Goal: Navigation & Orientation: Find specific page/section

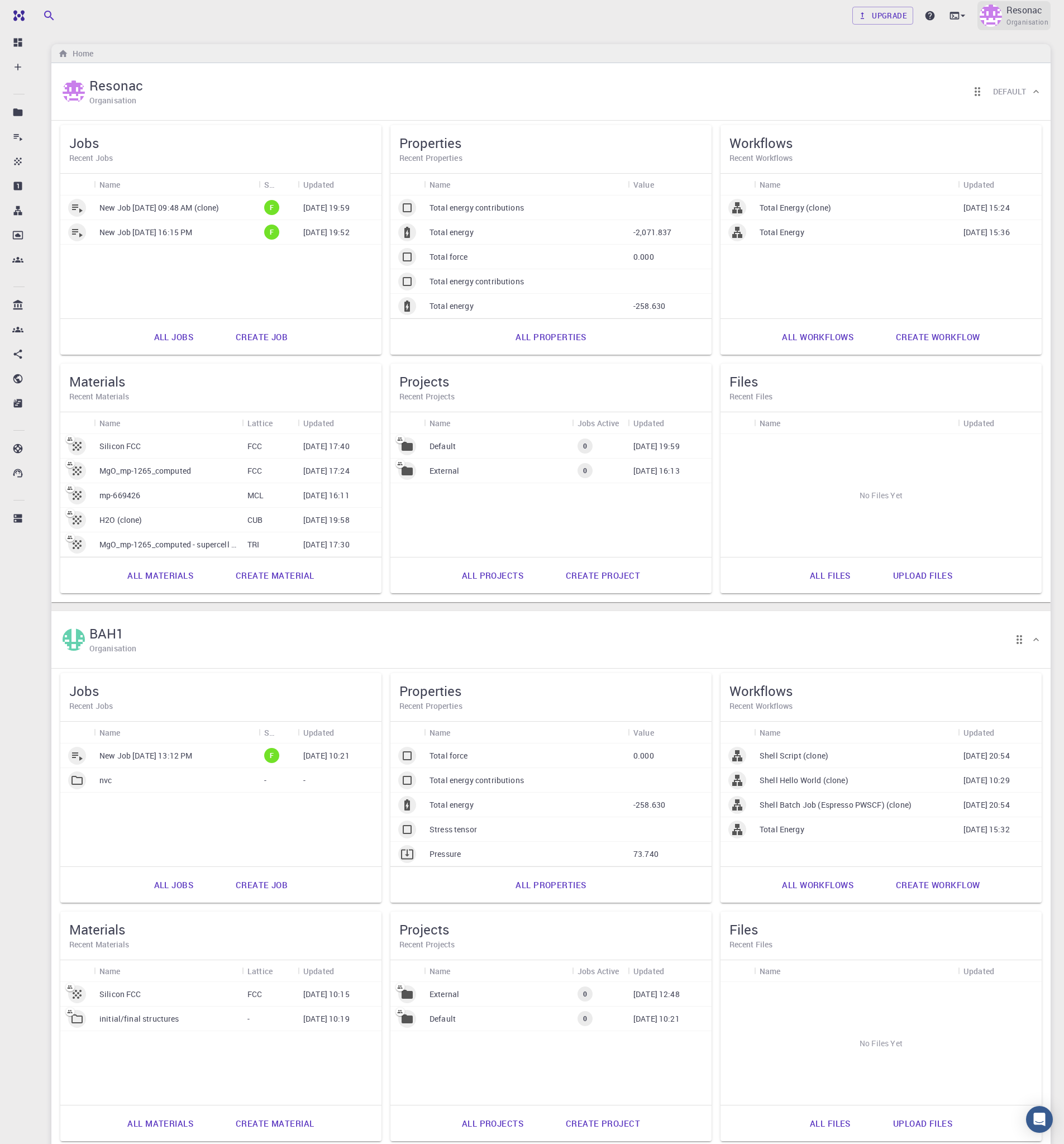
click at [1027, 16] on p "Resonac" at bounding box center [1025, 10] width 36 height 13
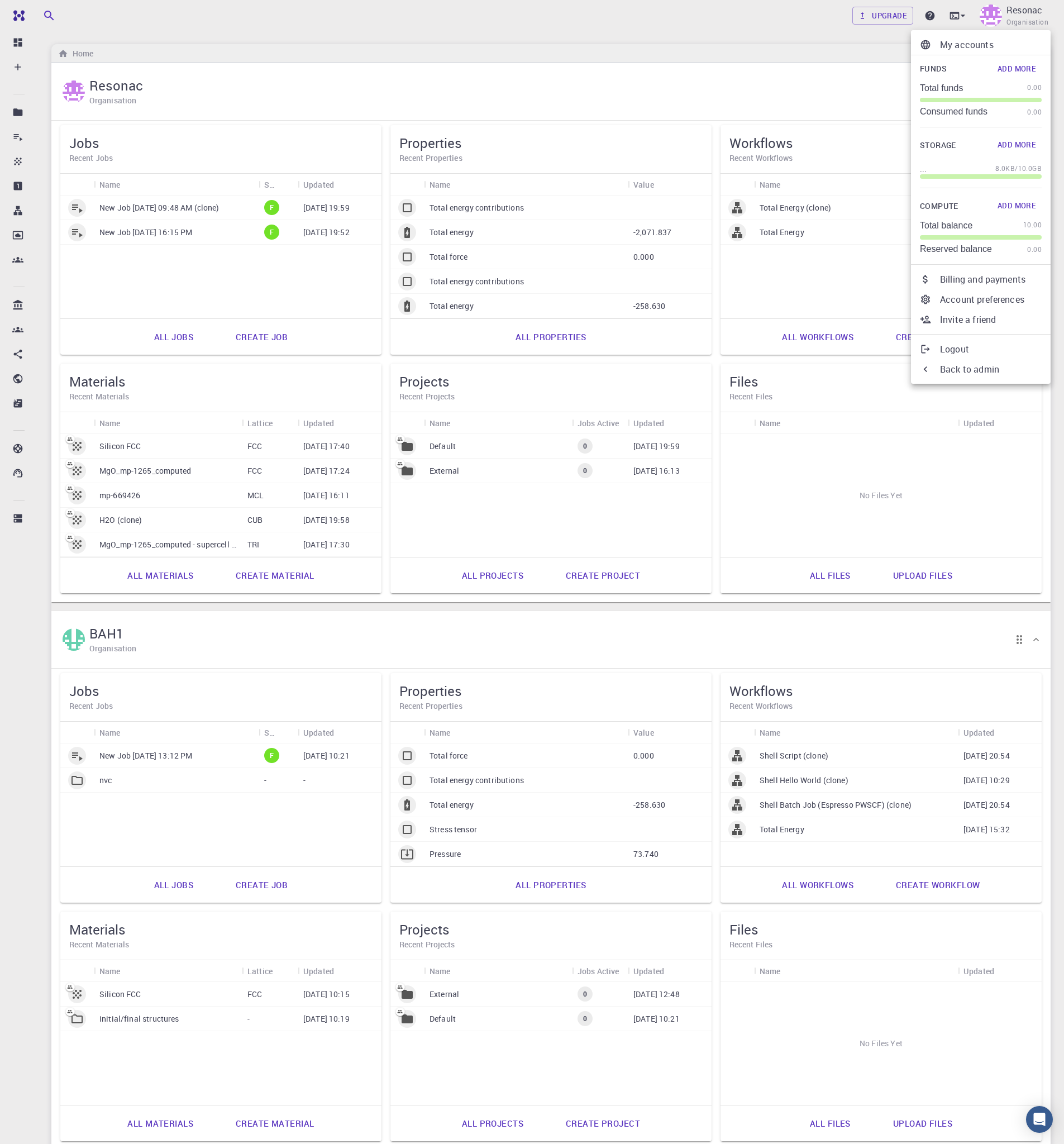
click at [988, 45] on p "My accounts" at bounding box center [991, 45] width 102 height 13
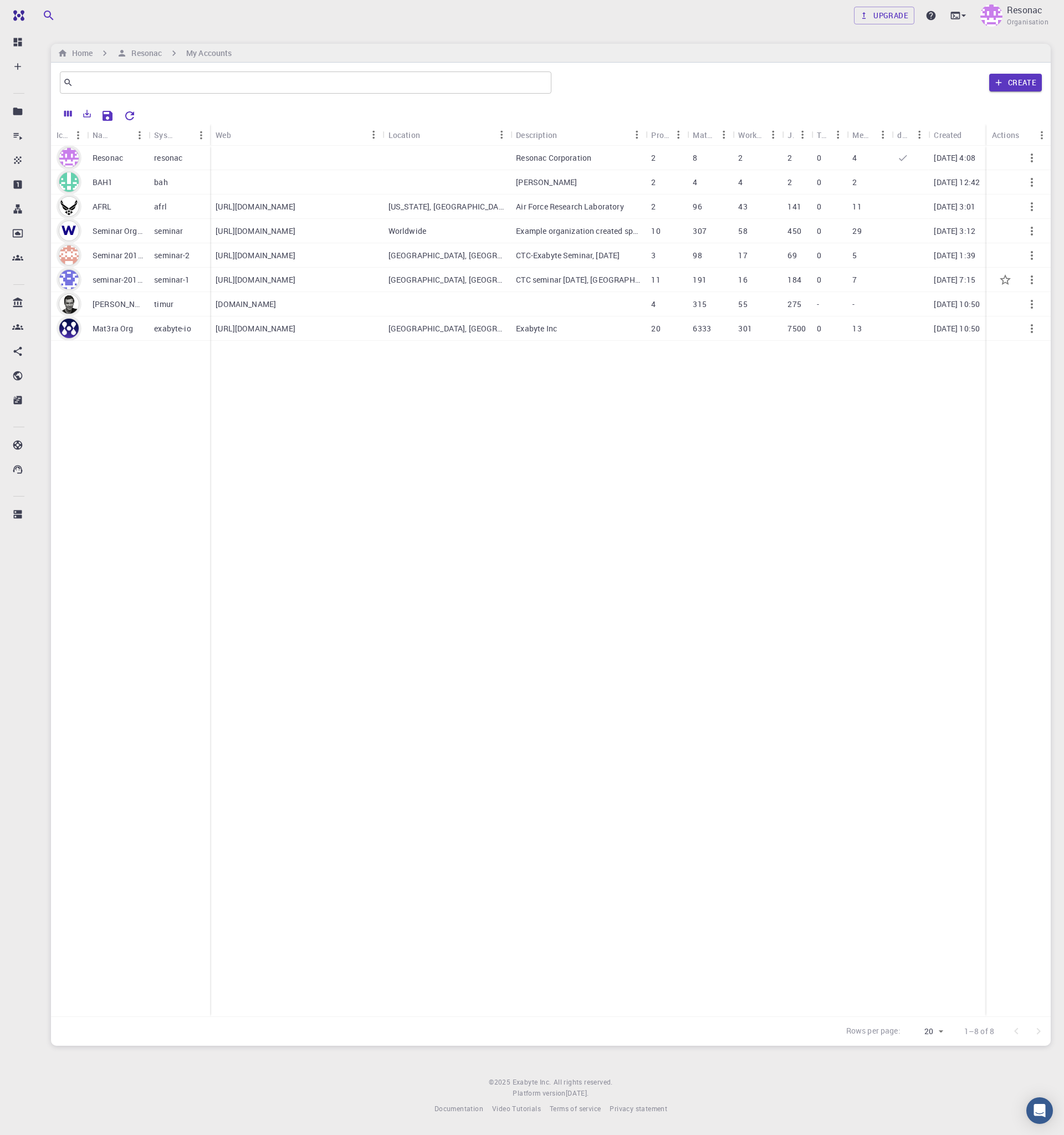
click at [116, 284] on p "seminar-2019-02" at bounding box center [117, 279] width 50 height 11
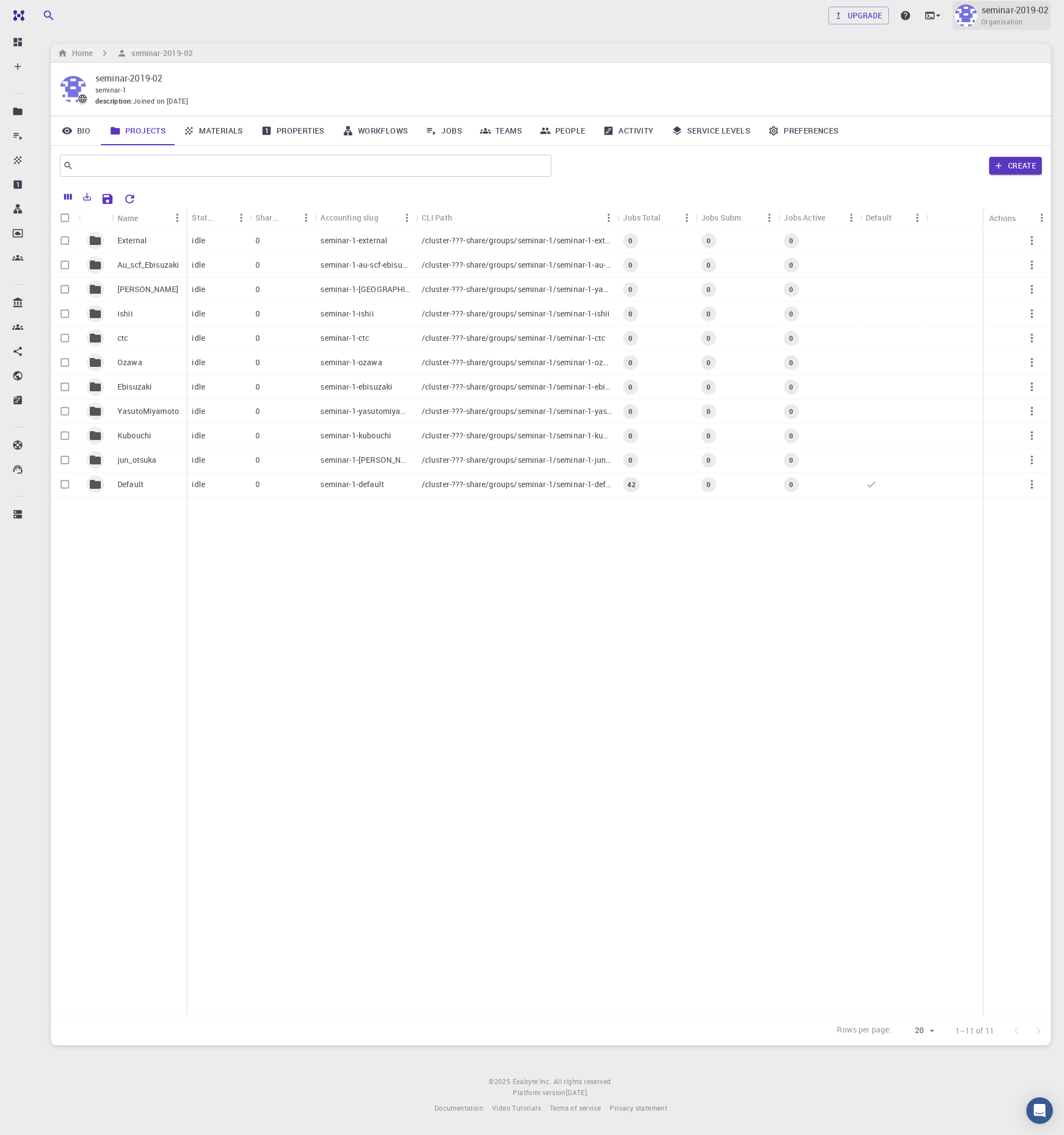
click at [1013, 12] on p "seminar-2019-02" at bounding box center [1015, 10] width 67 height 13
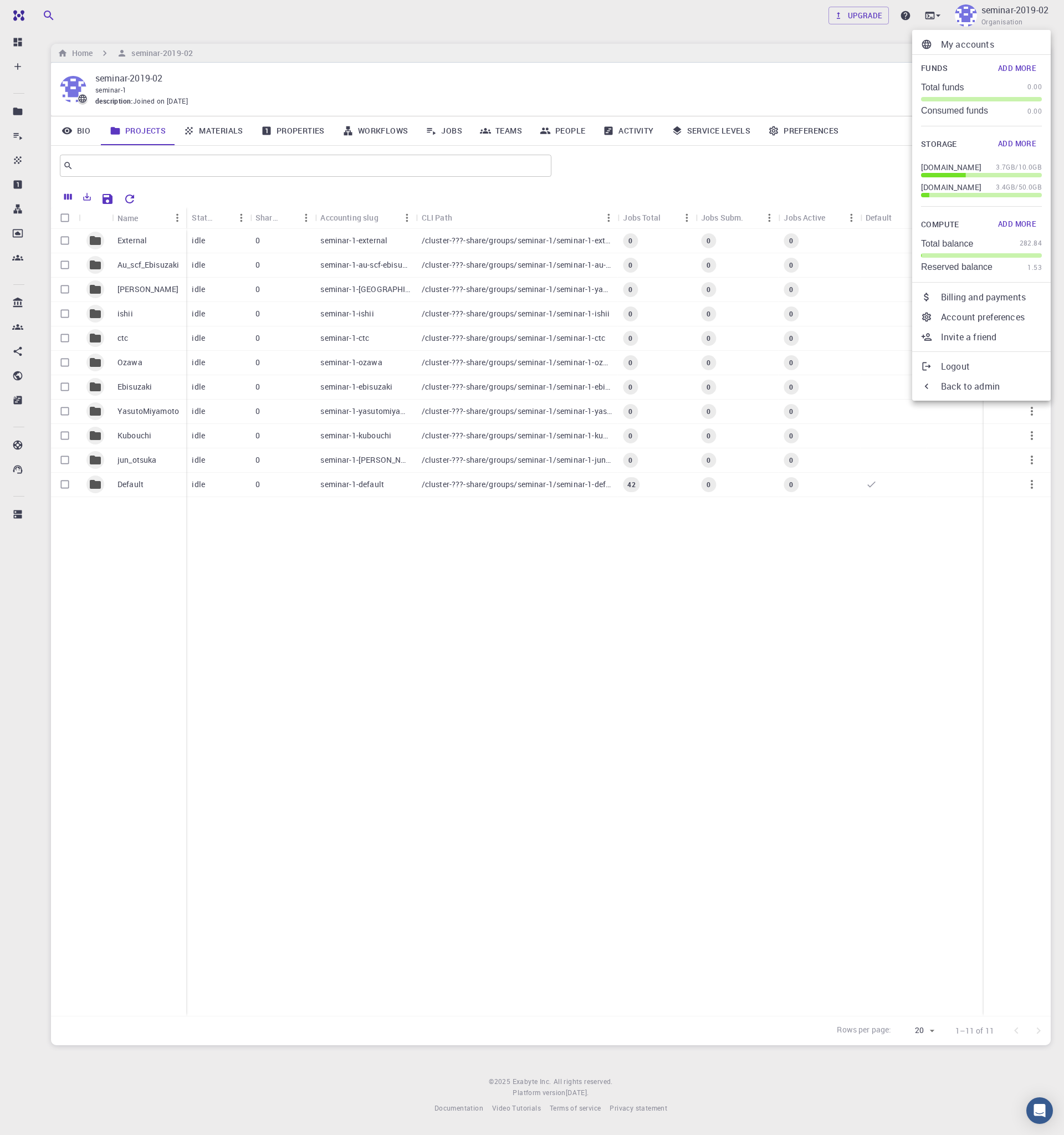
click at [979, 38] on p "My accounts" at bounding box center [992, 44] width 101 height 13
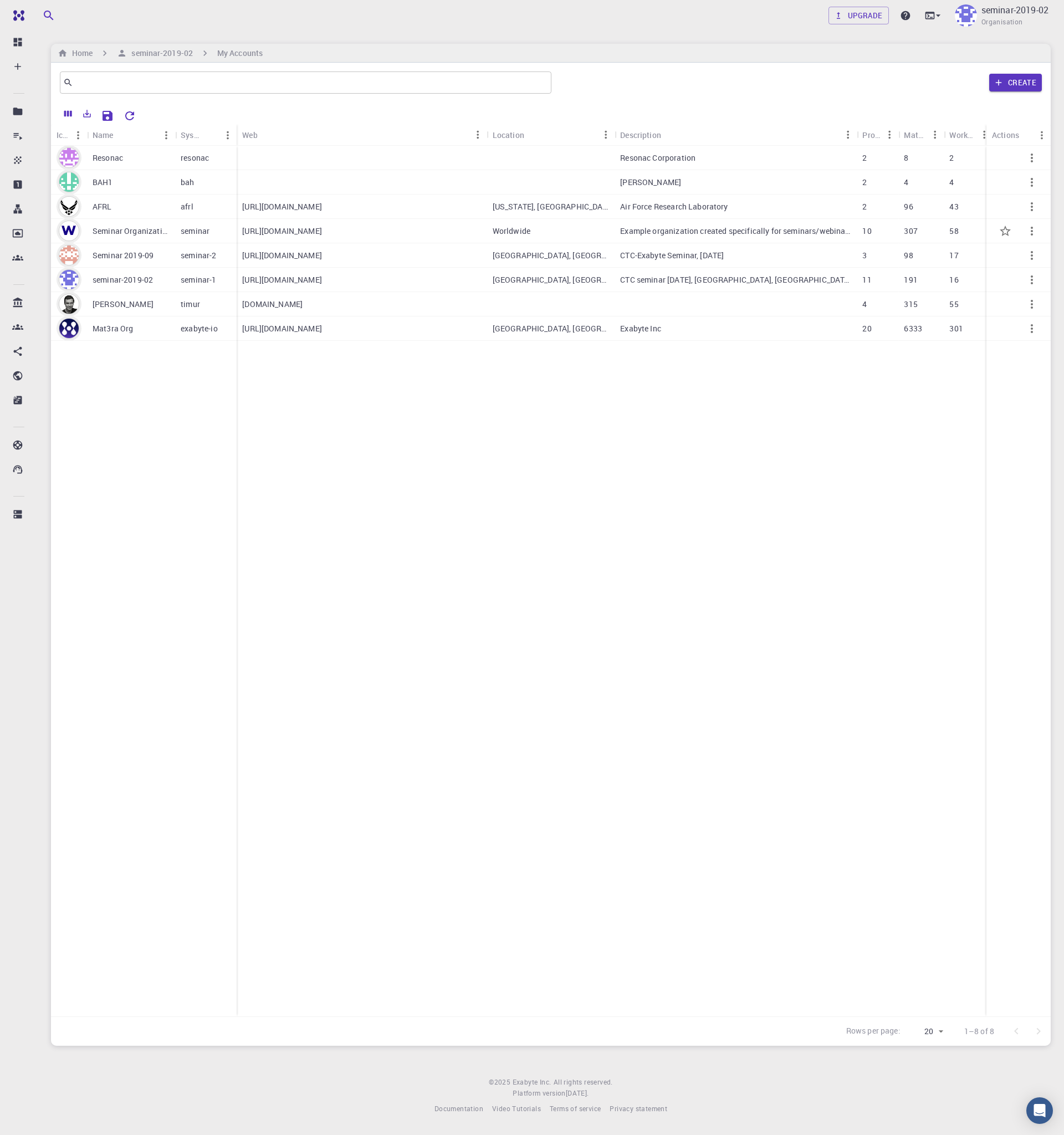
click at [123, 237] on div "Seminar Organization" at bounding box center [131, 230] width 88 height 24
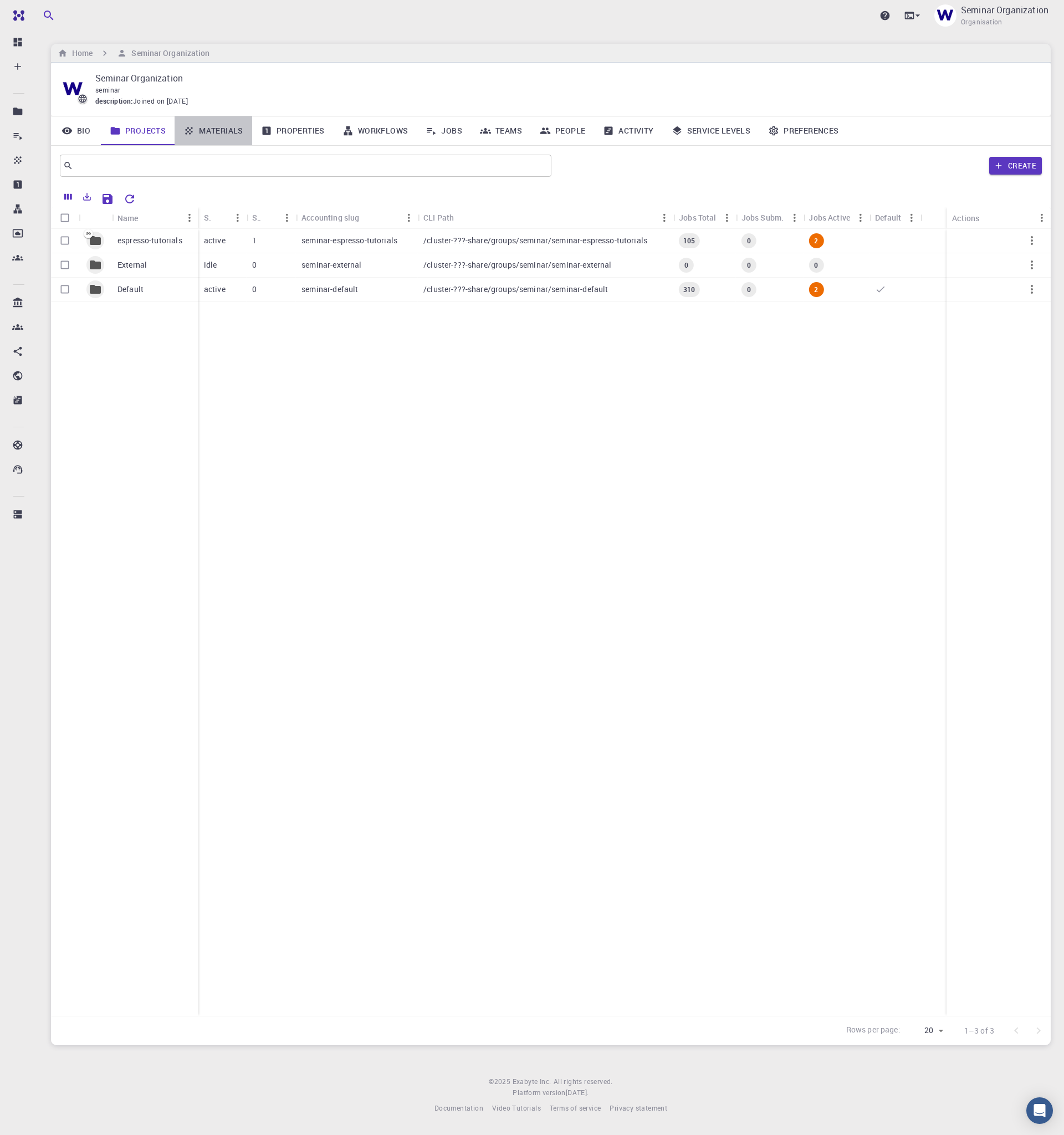
click at [231, 131] on link "Materials" at bounding box center [213, 131] width 78 height 29
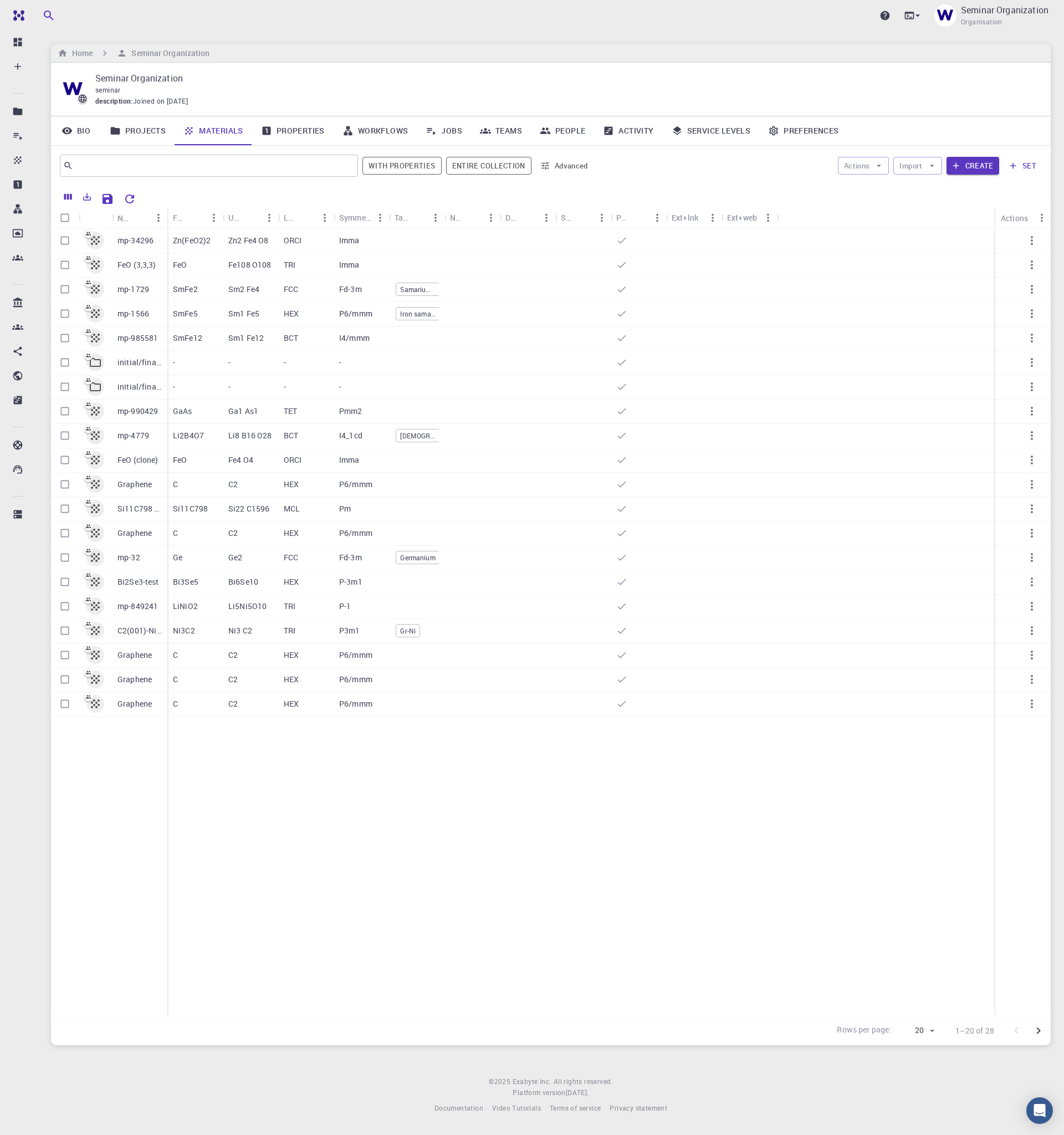
click at [637, 129] on link "Activity" at bounding box center [628, 131] width 68 height 29
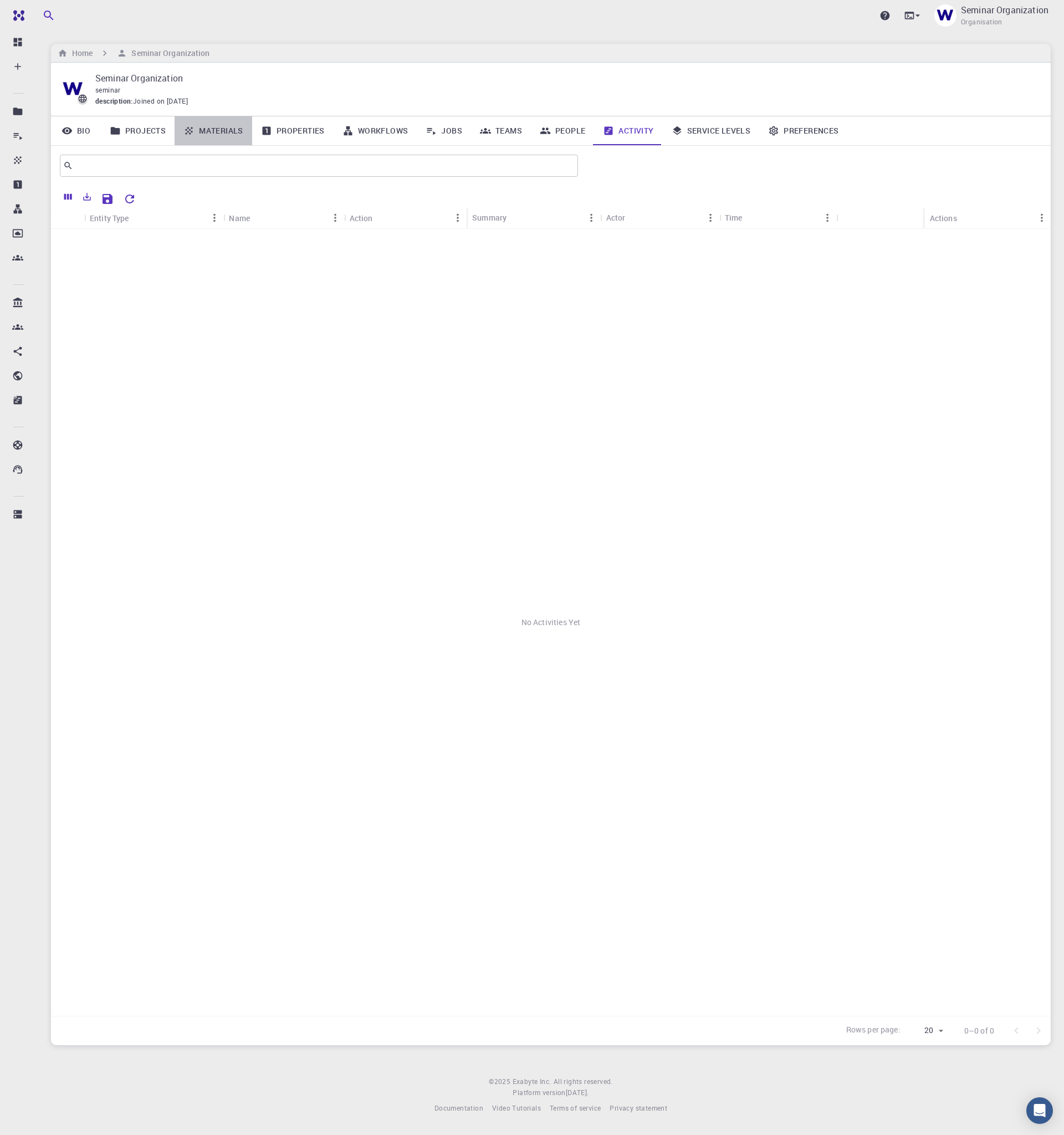
click at [218, 133] on link "Materials" at bounding box center [213, 131] width 78 height 29
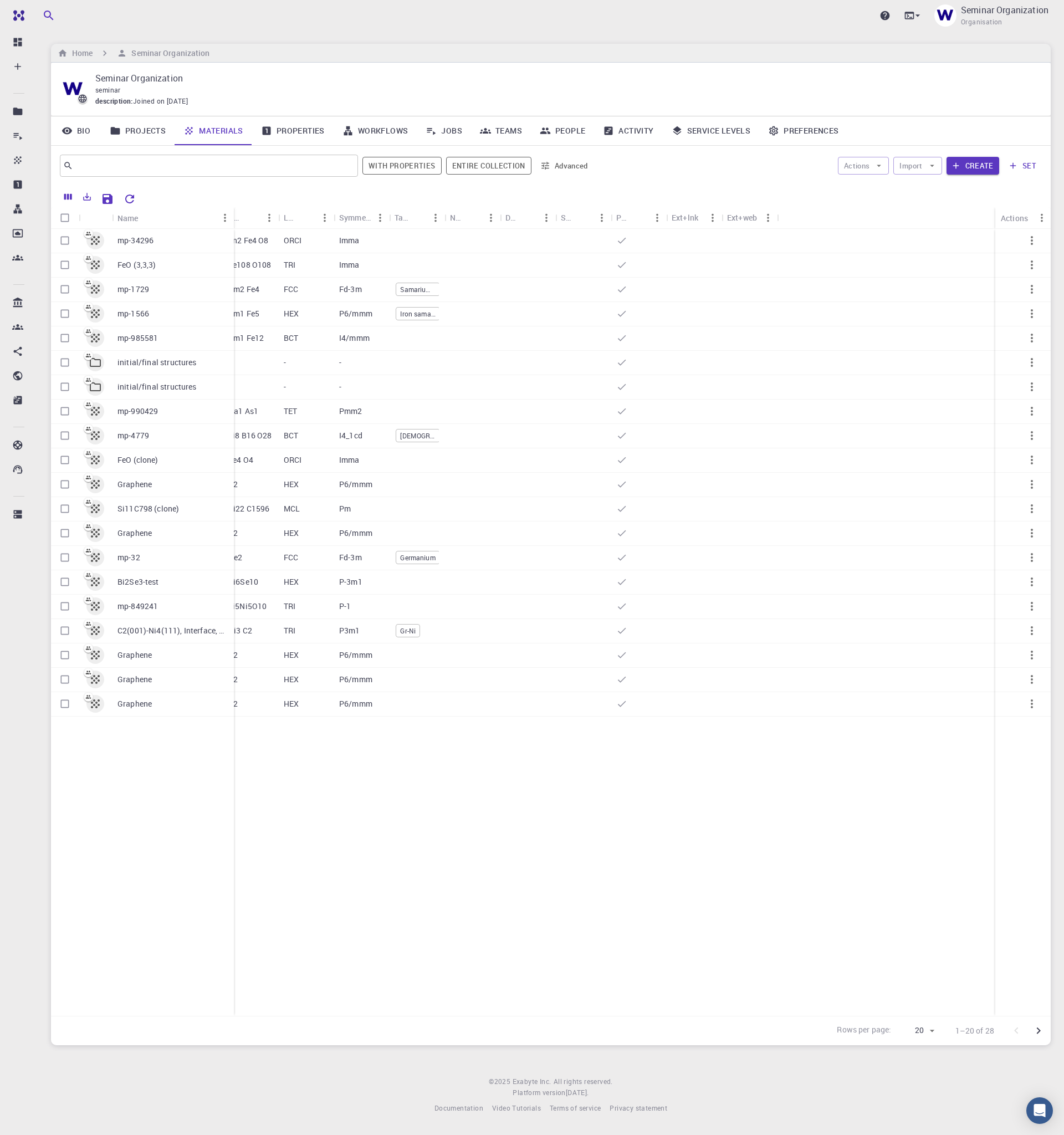
drag, startPoint x: 164, startPoint y: 210, endPoint x: 231, endPoint y: 206, distance: 67.1
click at [231, 206] on div "Name Formula Unit Cell Formula Lattice Symmetry Tags Non-periodic Default Share…" at bounding box center [551, 615] width 1000 height 860
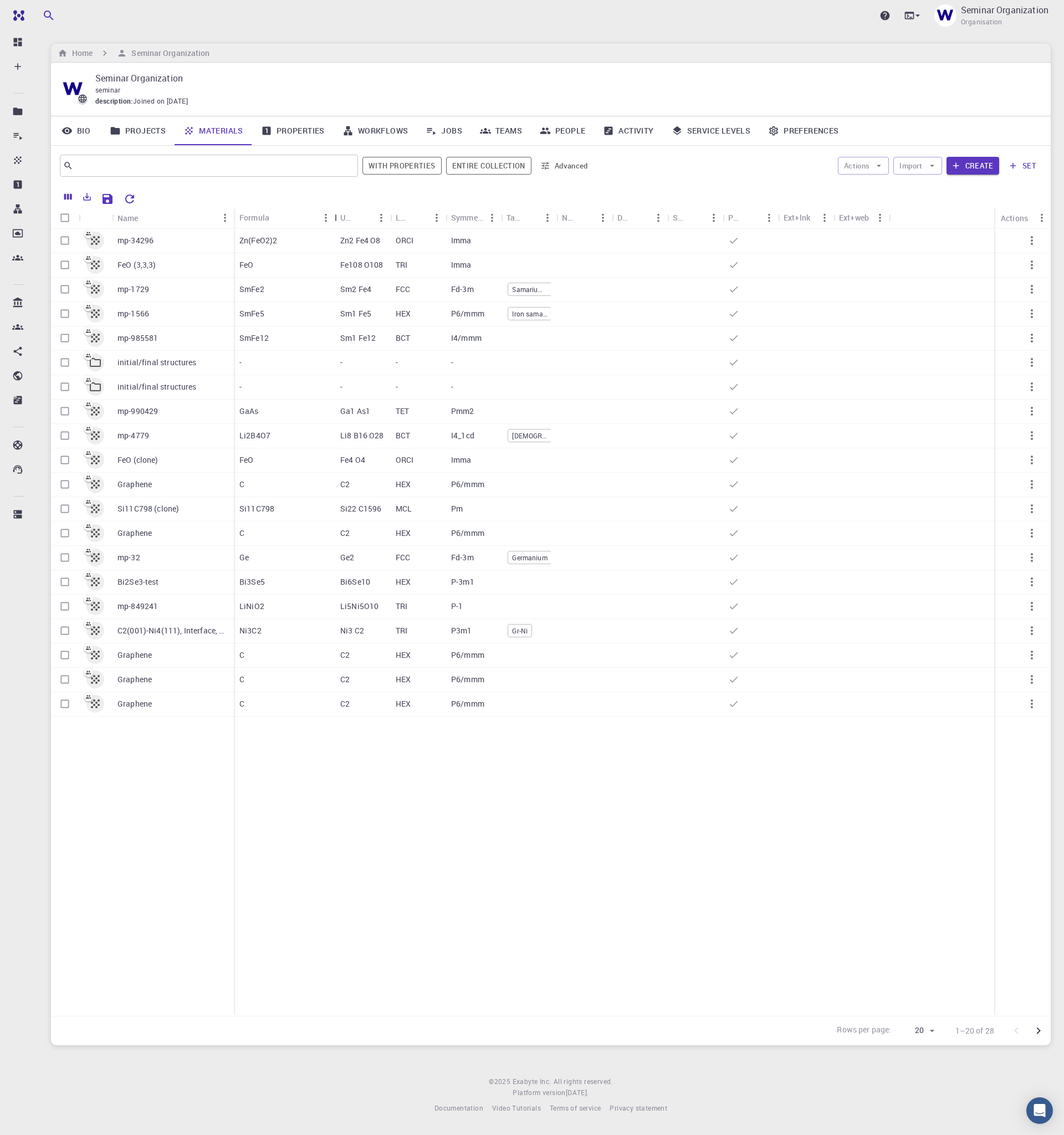
drag, startPoint x: 296, startPoint y: 211, endPoint x: 341, endPoint y: 211, distance: 45.0
click at [341, 211] on div "Formula" at bounding box center [336, 217] width 11 height 22
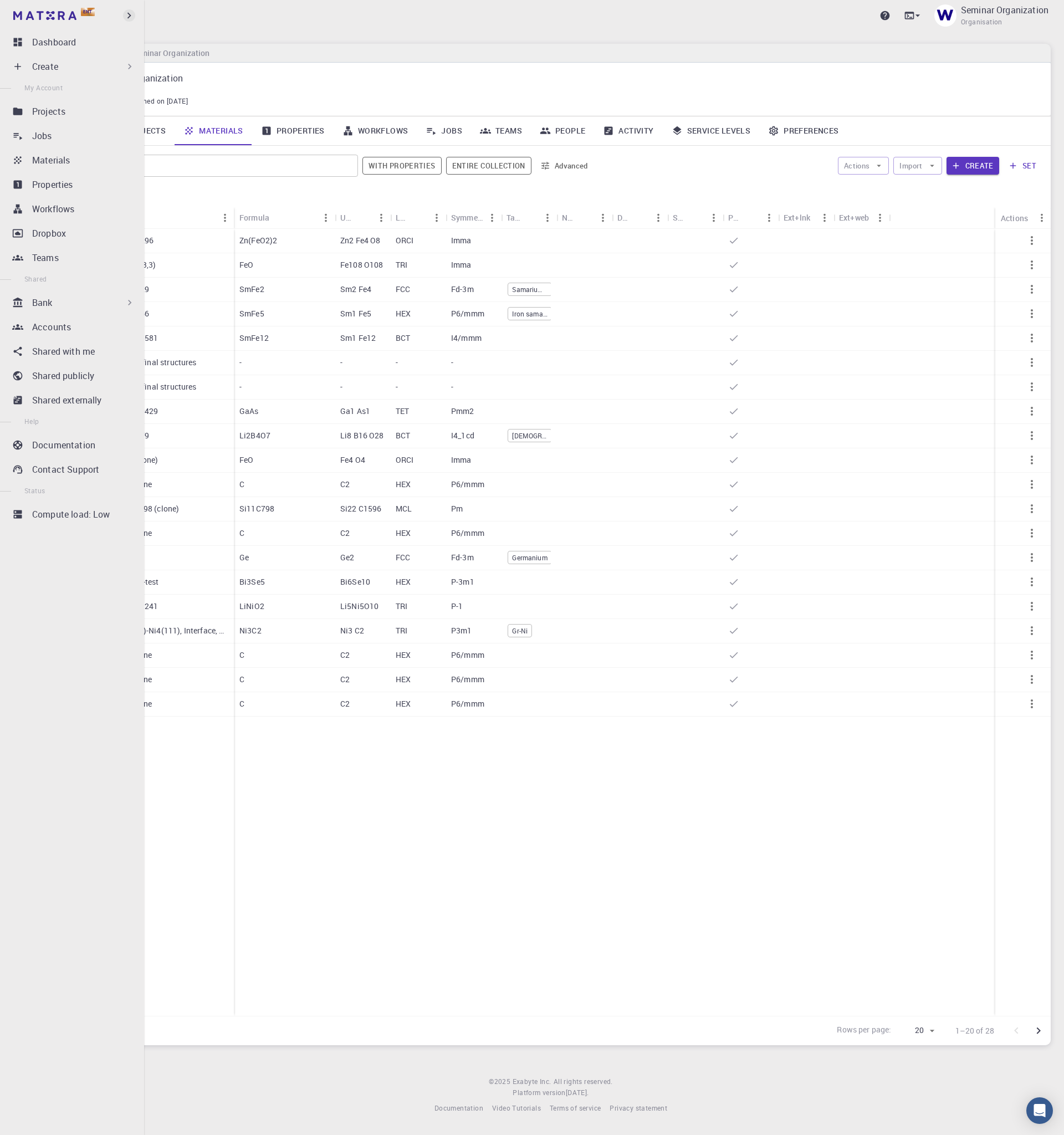
click at [130, 13] on icon "button" at bounding box center [129, 15] width 12 height 12
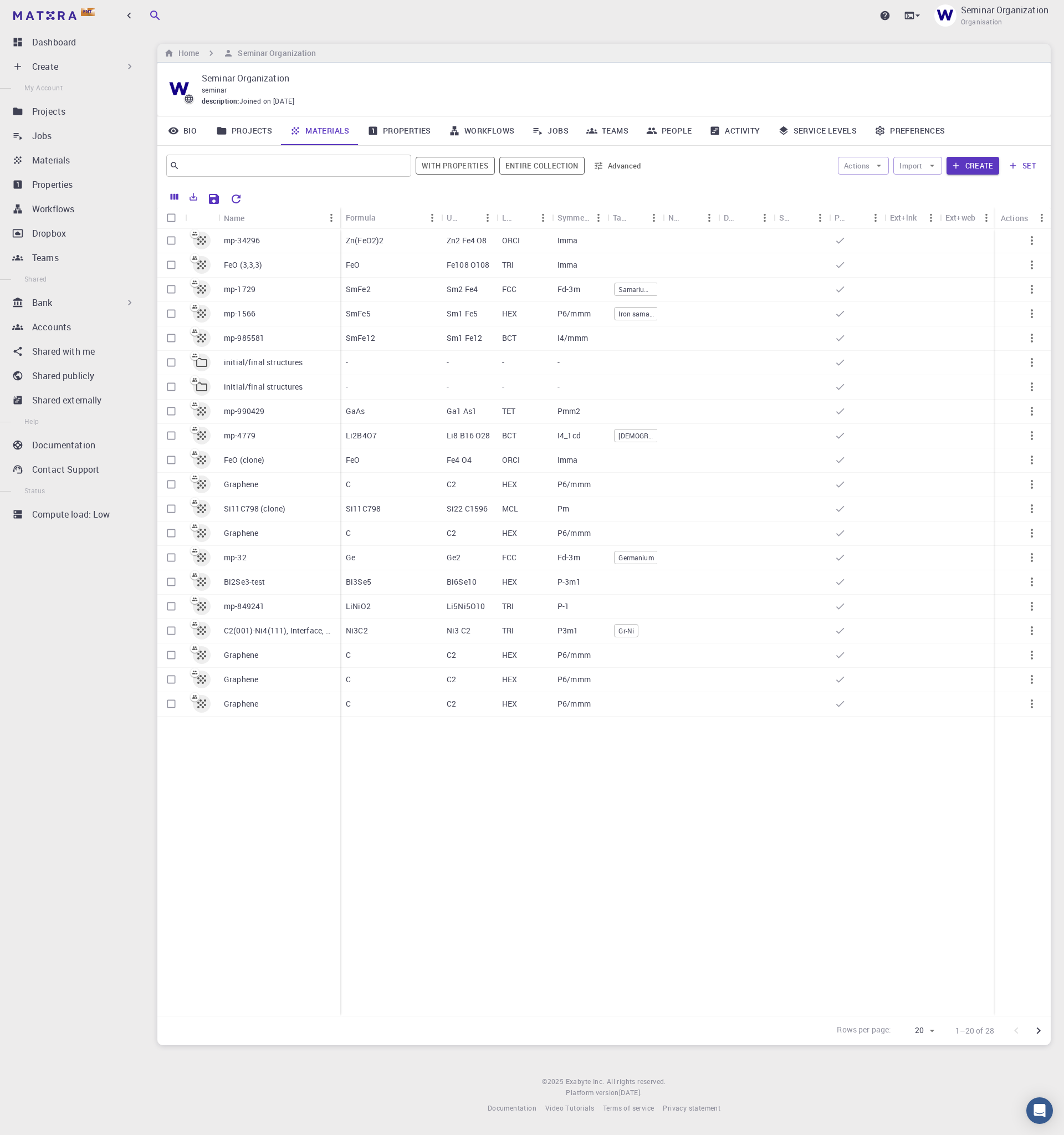
click at [101, 305] on div "Bank" at bounding box center [84, 302] width 103 height 13
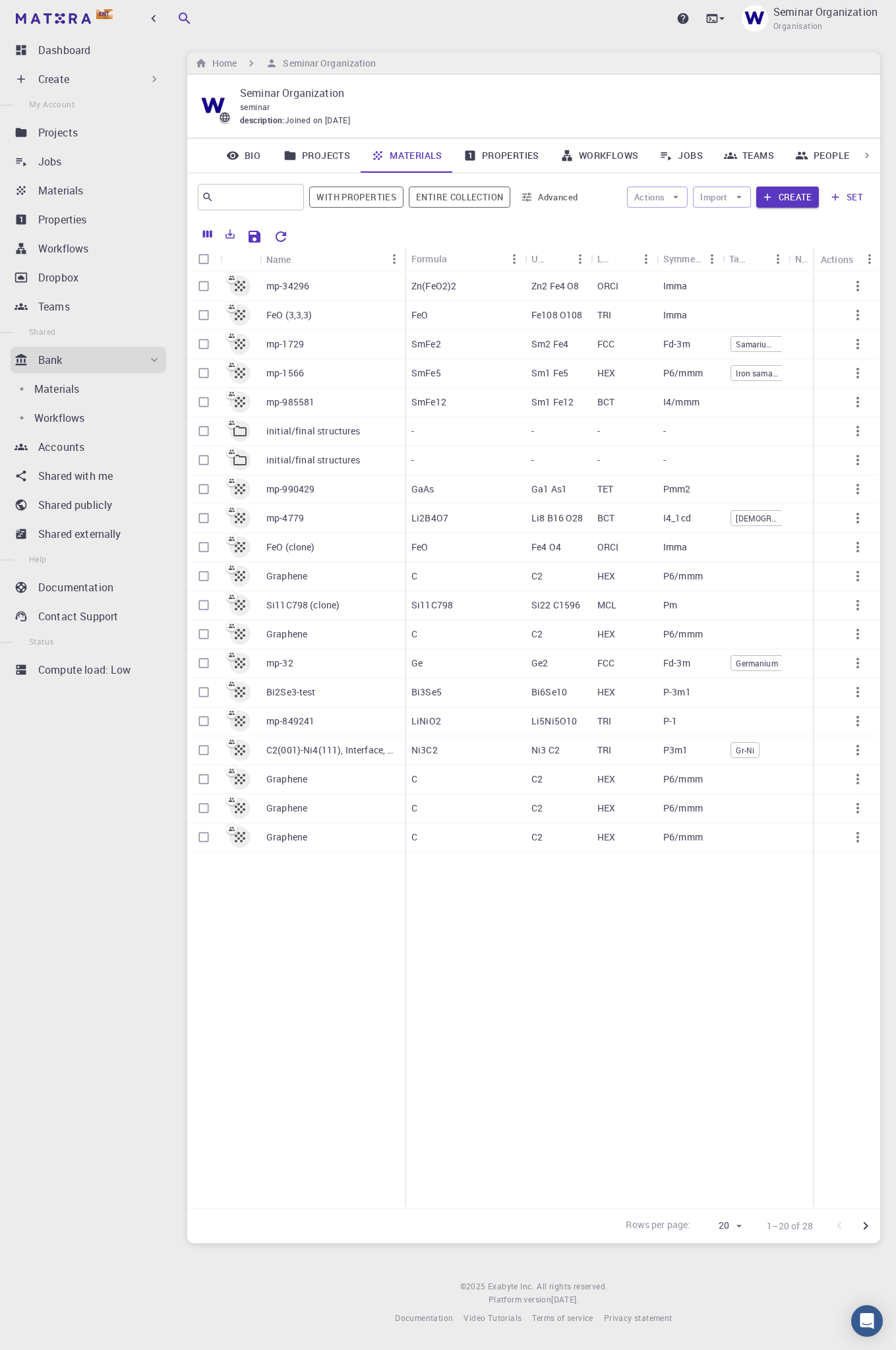
click at [85, 646] on div "Status" at bounding box center [83, 641] width 166 height 13
click at [86, 658] on link "Compute load: Low" at bounding box center [89, 670] width 155 height 26
